Goal: Transaction & Acquisition: Purchase product/service

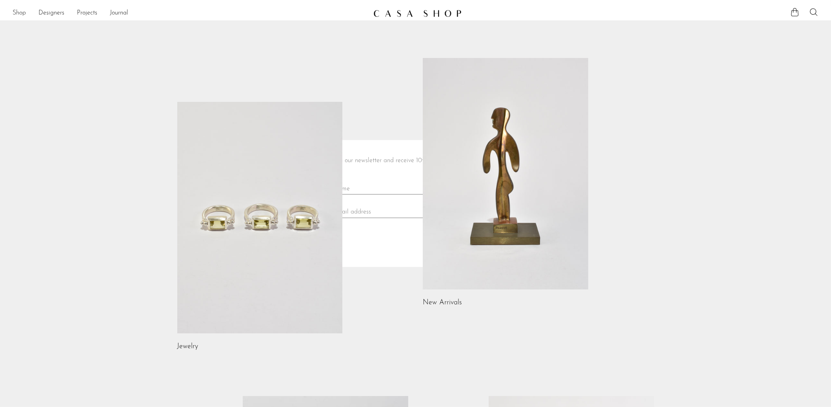
click at [24, 15] on link "Shop" at bounding box center [19, 13] width 13 height 10
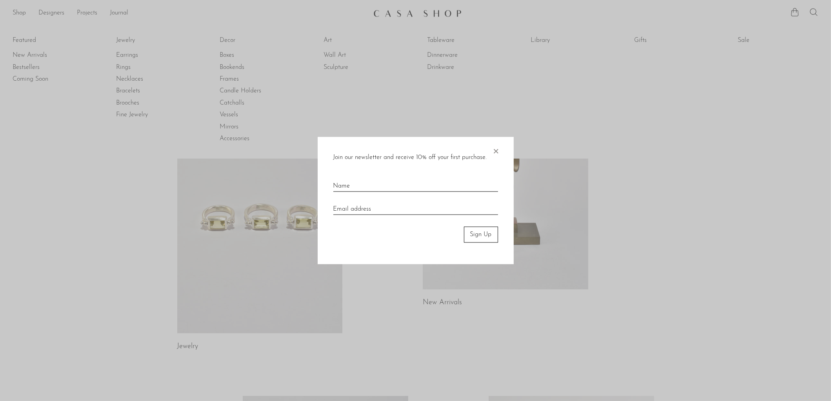
click at [494, 153] on span "×" at bounding box center [496, 149] width 8 height 25
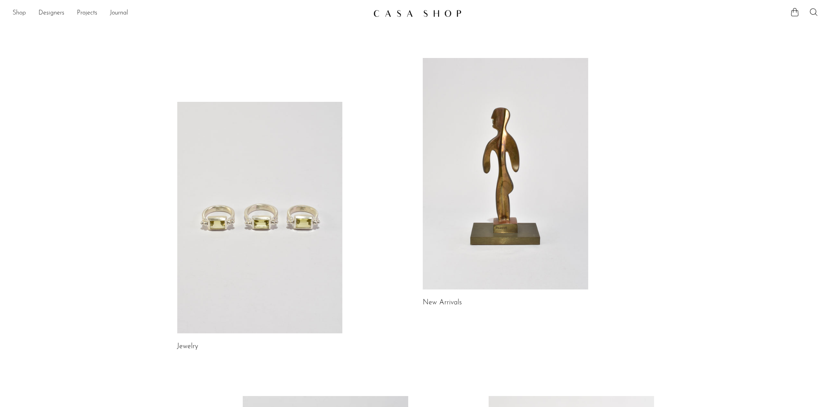
click at [17, 13] on link "Shop" at bounding box center [19, 13] width 13 height 10
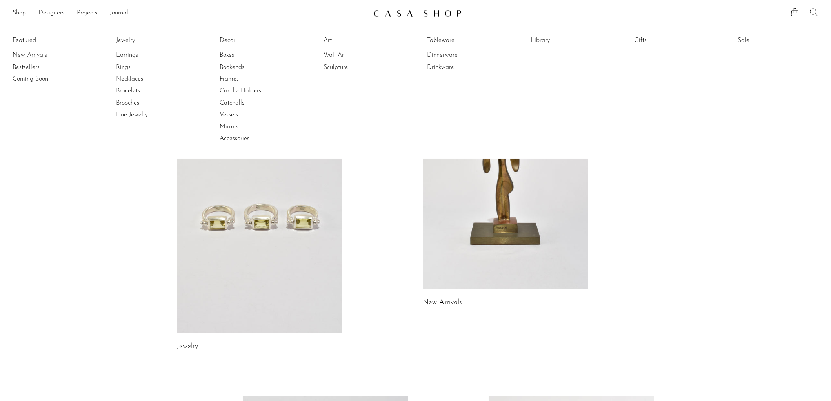
click at [29, 54] on link "New Arrivals" at bounding box center [42, 55] width 59 height 9
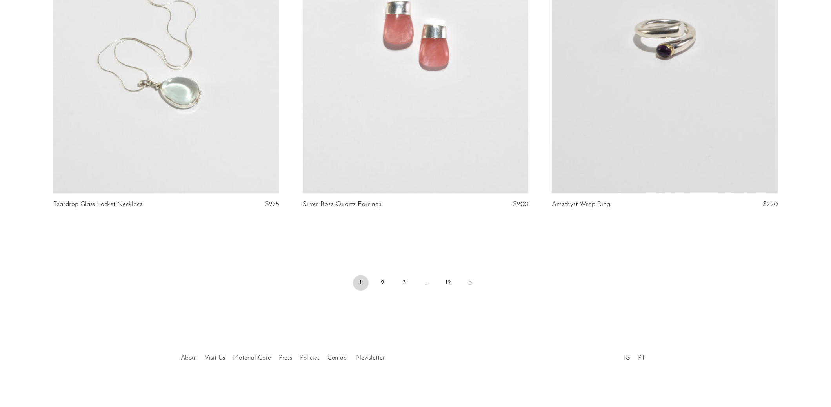
scroll to position [4055, 0]
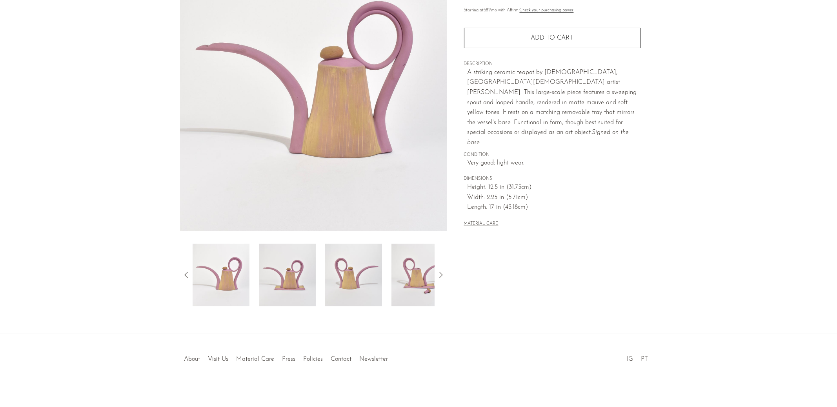
scroll to position [103, 0]
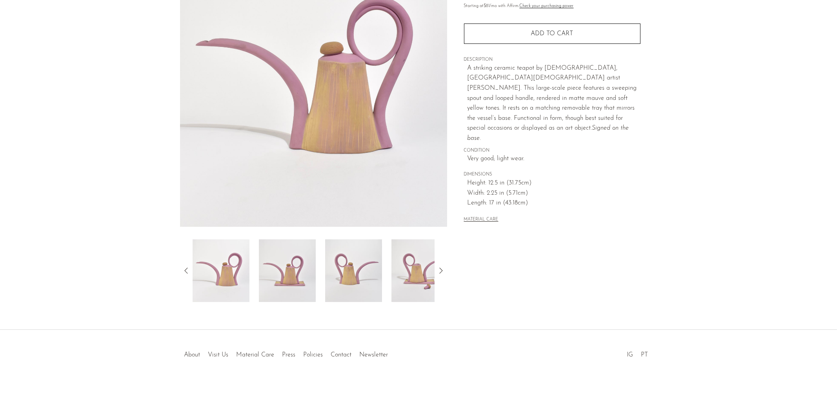
click at [350, 260] on img at bounding box center [353, 271] width 57 height 63
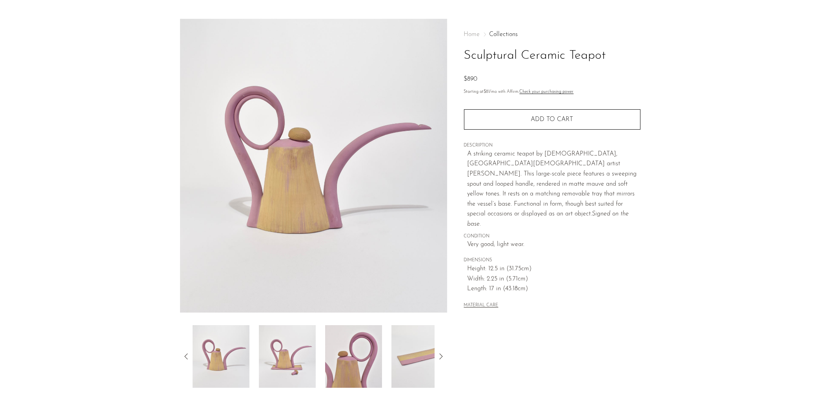
scroll to position [0, 0]
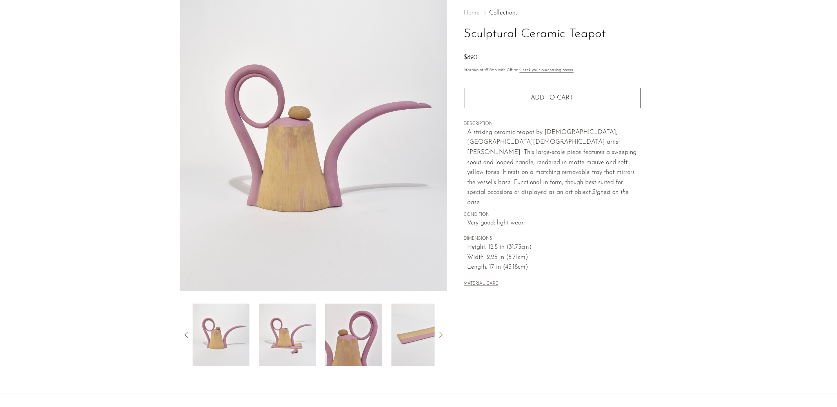
click at [427, 341] on img at bounding box center [419, 335] width 57 height 63
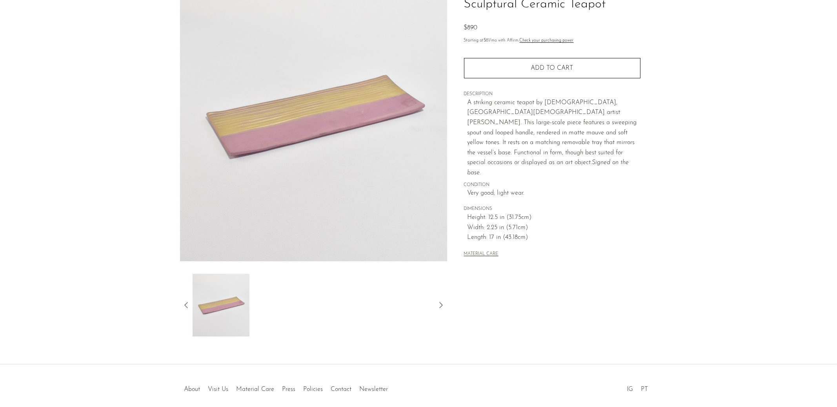
scroll to position [78, 0]
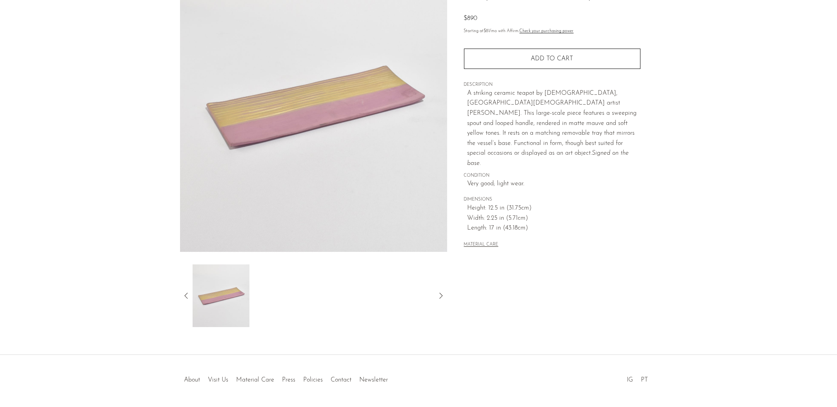
click at [191, 298] on div at bounding box center [313, 296] width 267 height 63
click at [186, 297] on icon at bounding box center [186, 295] width 9 height 9
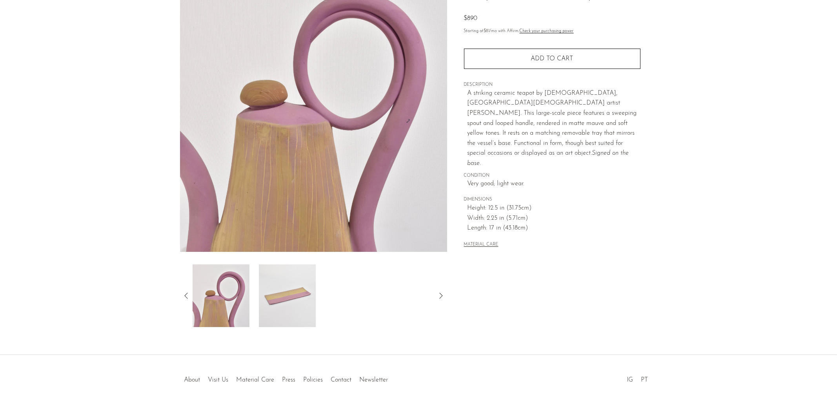
click at [186, 297] on icon at bounding box center [186, 295] width 9 height 9
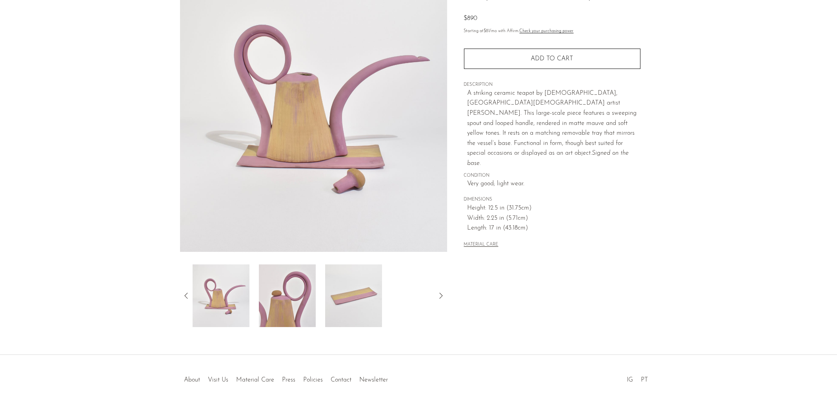
click at [272, 300] on img at bounding box center [287, 296] width 57 height 63
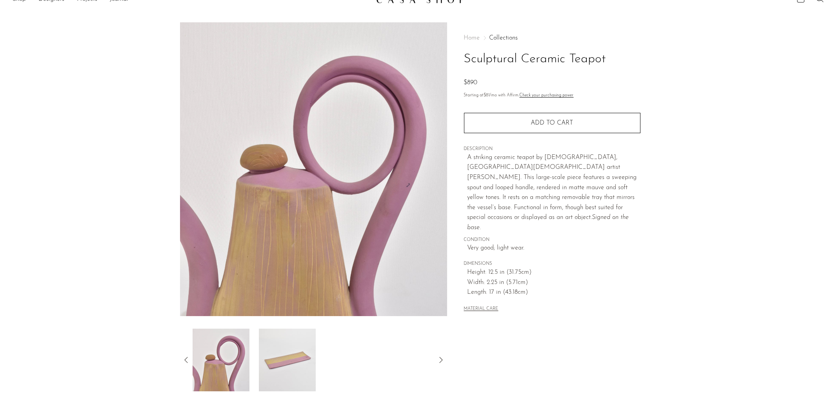
scroll to position [0, 0]
